Goal: Task Accomplishment & Management: Manage account settings

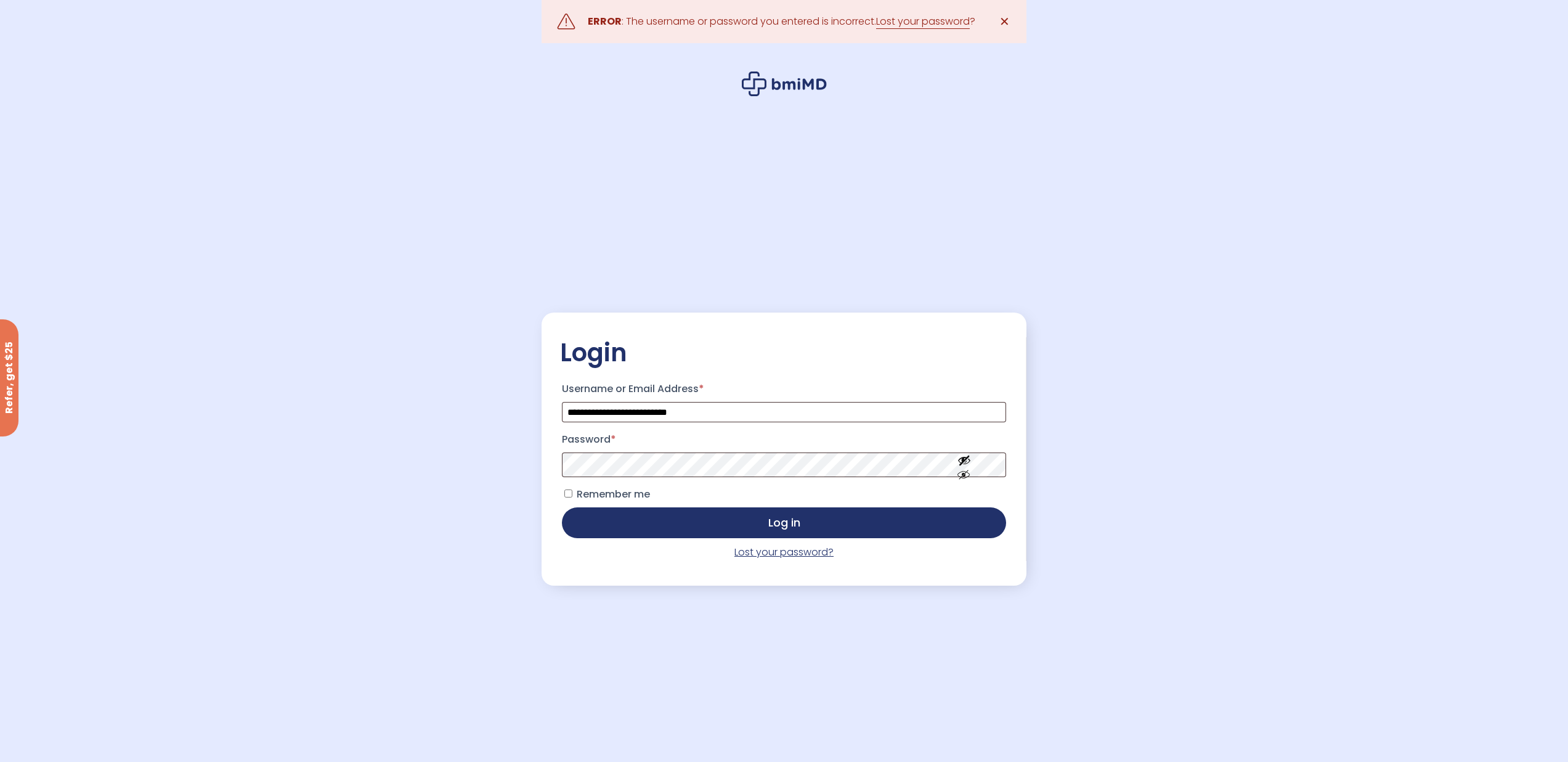
click at [784, 552] on link "Lost your password?" at bounding box center [783, 552] width 99 height 14
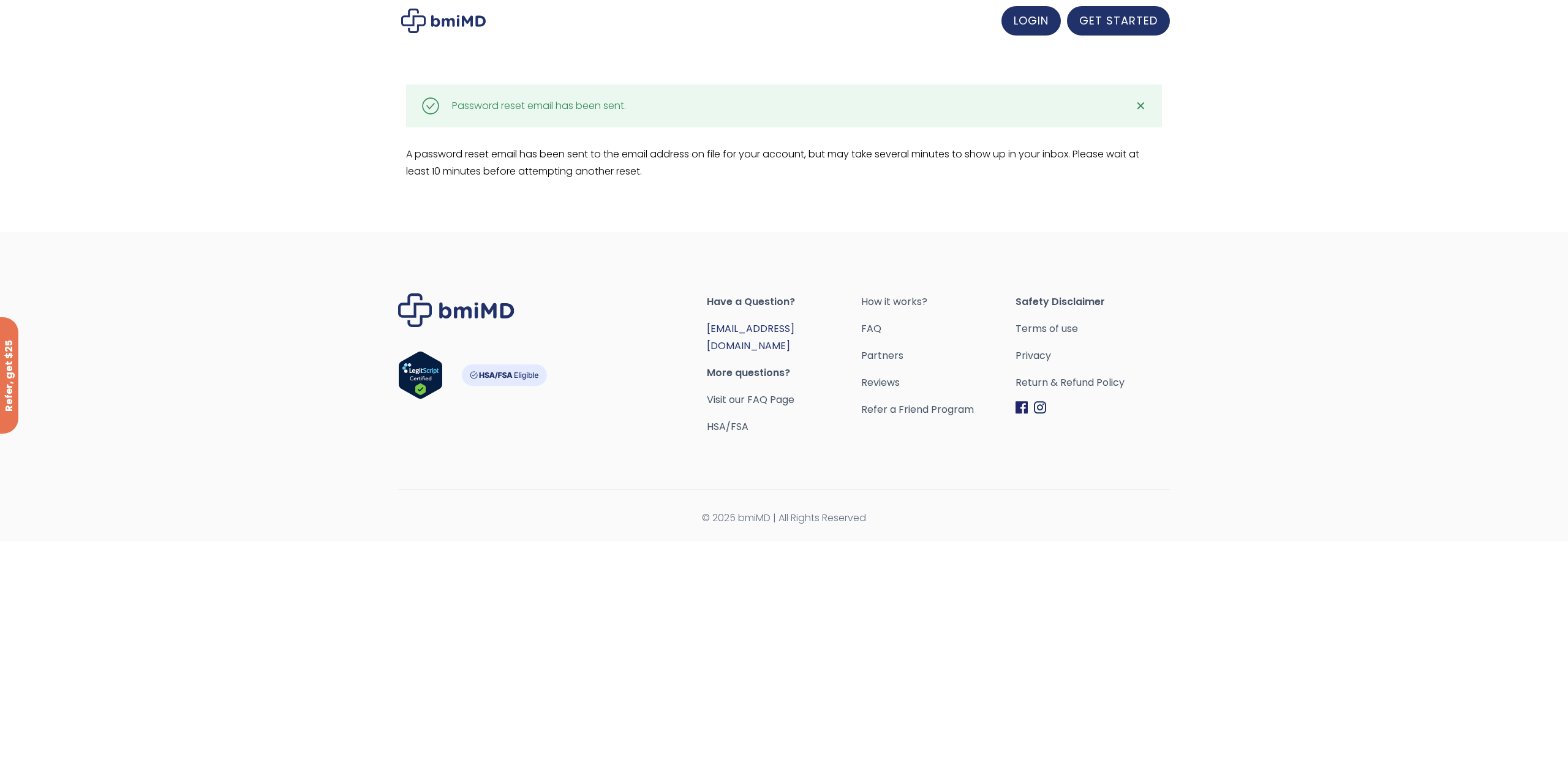
click at [764, 328] on link "[EMAIL_ADDRESS][DOMAIN_NAME]" at bounding box center [751, 337] width 88 height 31
click at [1026, 21] on span "LOGIN" at bounding box center [1031, 18] width 35 height 15
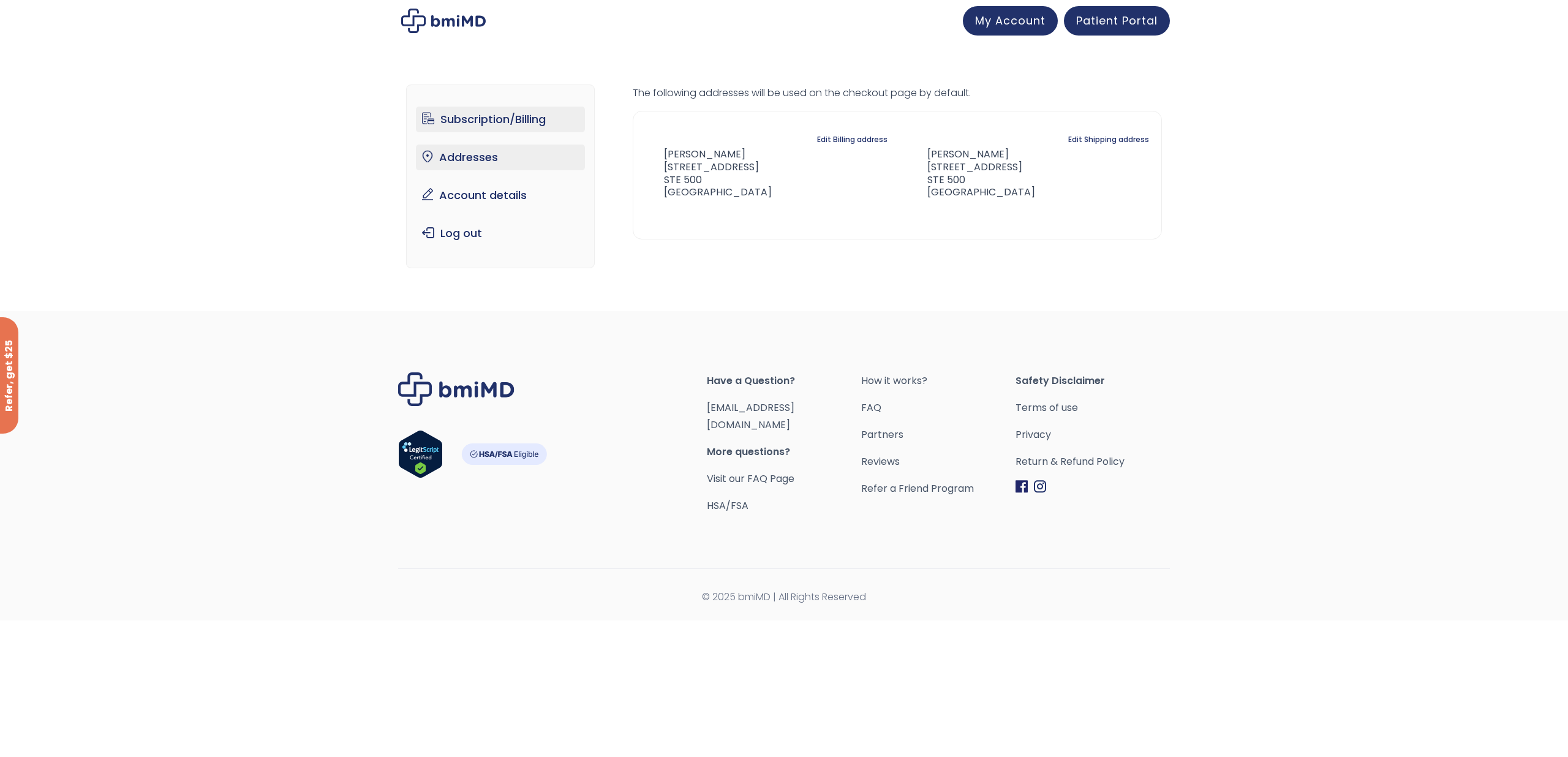
click at [502, 122] on link "Subscription/Billing" at bounding box center [501, 119] width 170 height 26
